Goal: Task Accomplishment & Management: Manage account settings

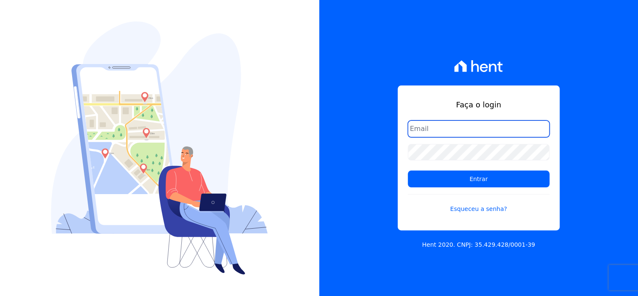
click at [461, 132] on input "email" at bounding box center [479, 129] width 142 height 17
type input "[EMAIL_ADDRESS][DOMAIN_NAME]"
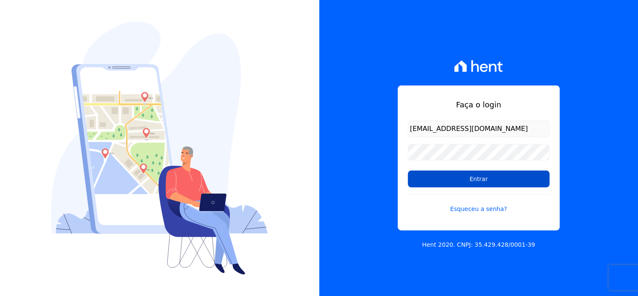
click at [507, 182] on input "Entrar" at bounding box center [479, 179] width 142 height 17
